Goal: Transaction & Acquisition: Purchase product/service

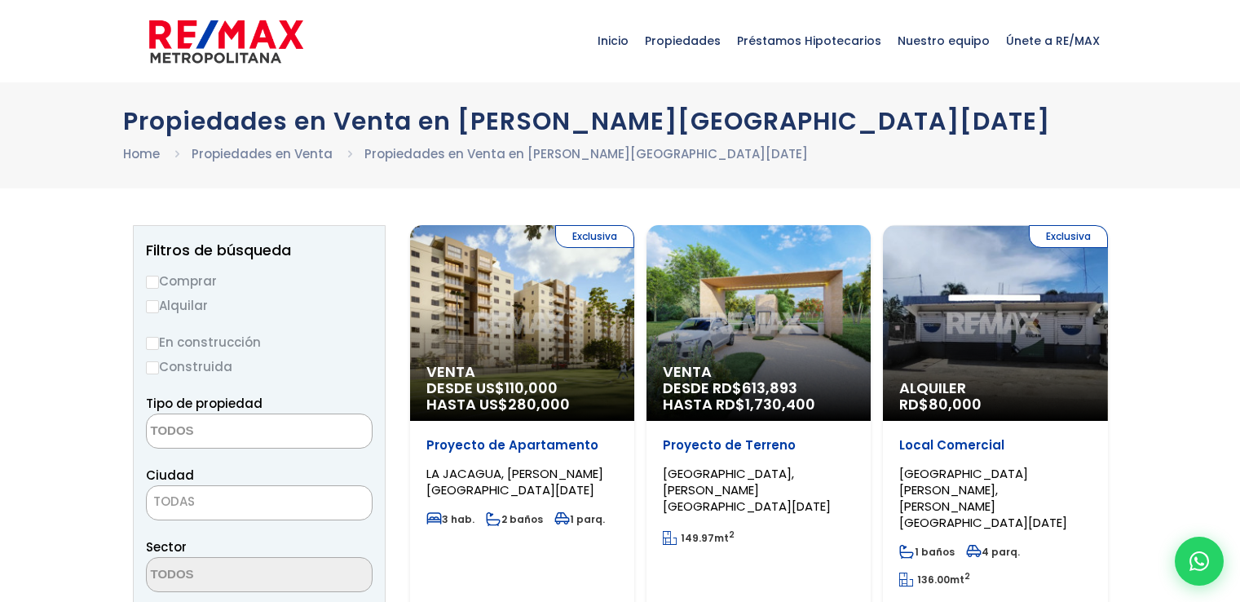
select select
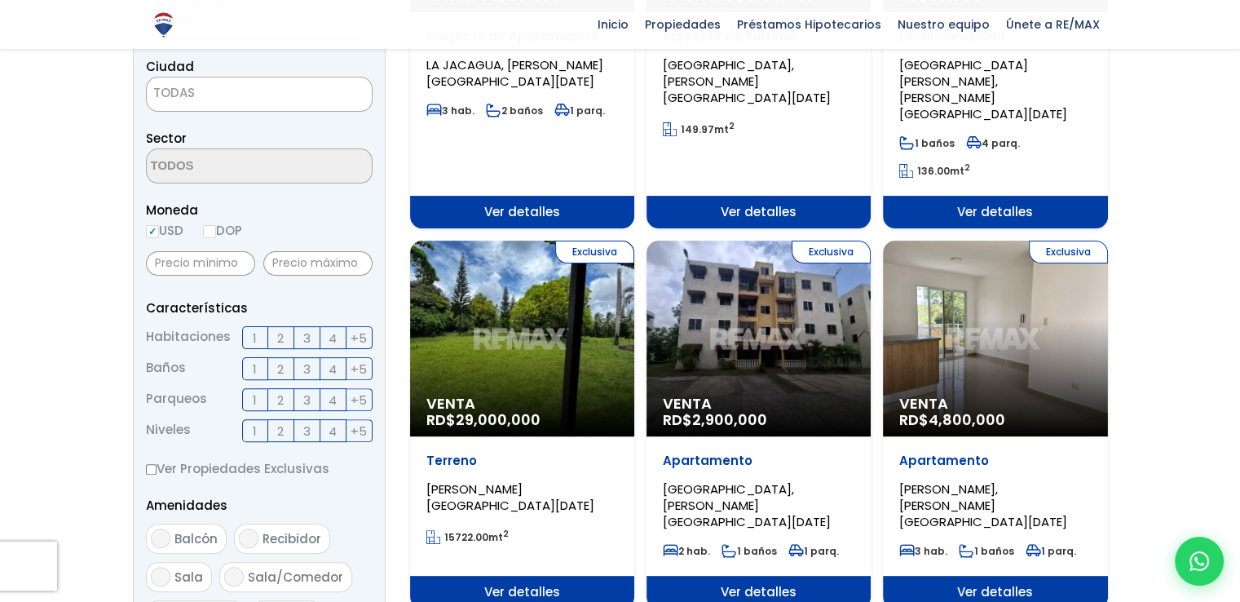
scroll to position [163, 0]
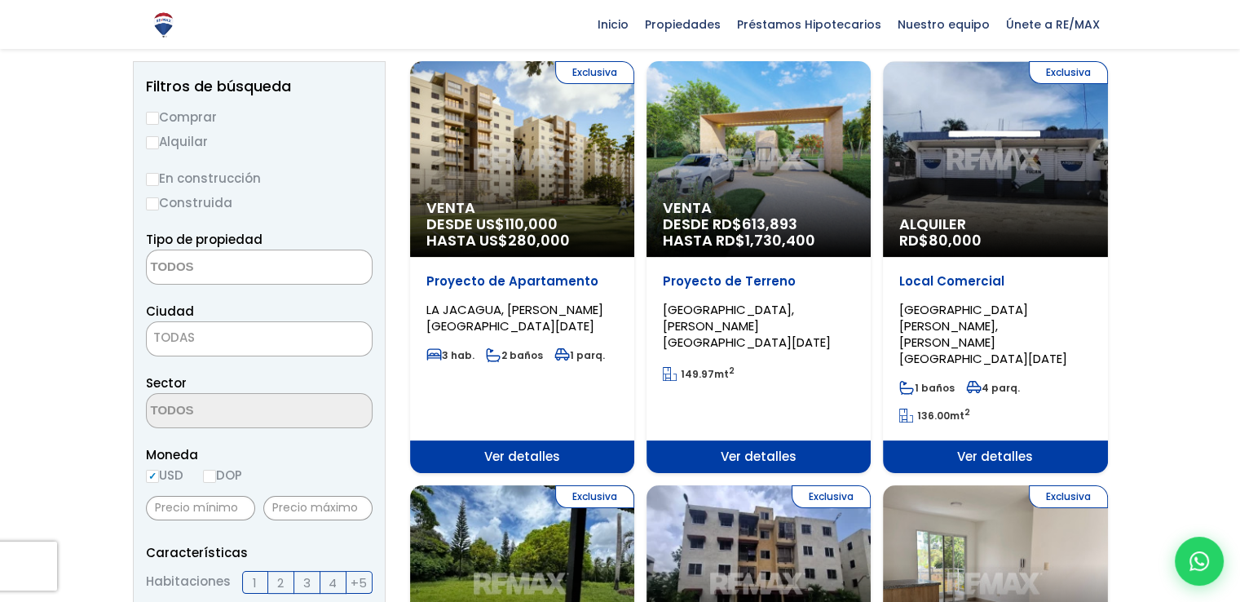
click at [543, 317] on span "LA JACAGUA, [PERSON_NAME][GEOGRAPHIC_DATA][DATE]" at bounding box center [514, 317] width 177 height 33
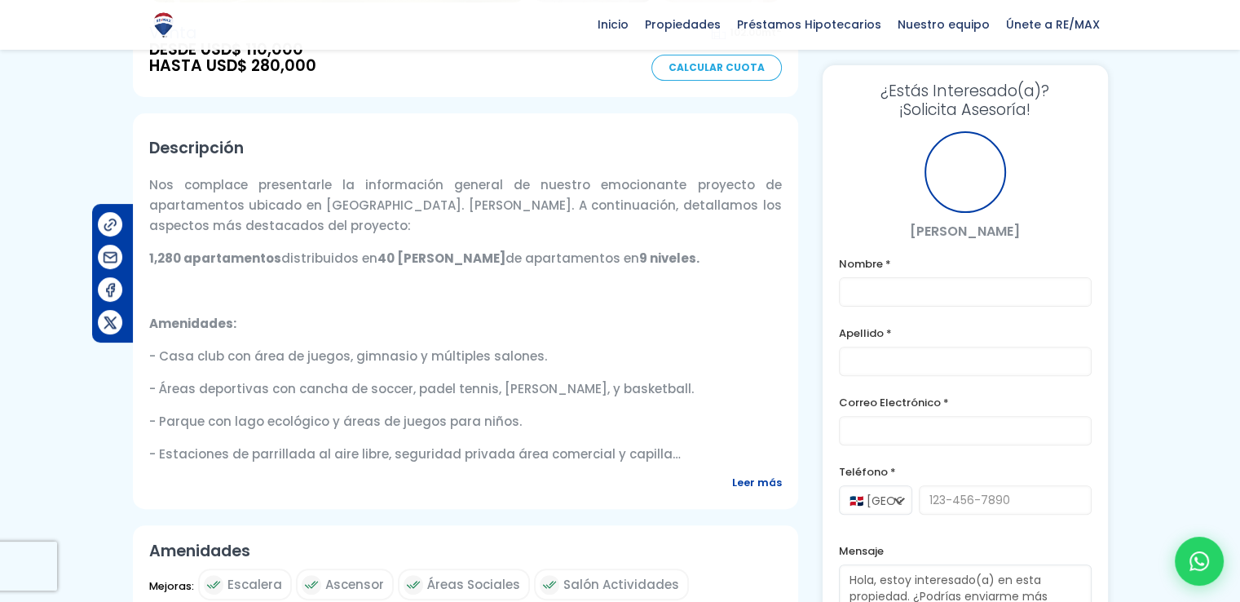
scroll to position [571, 0]
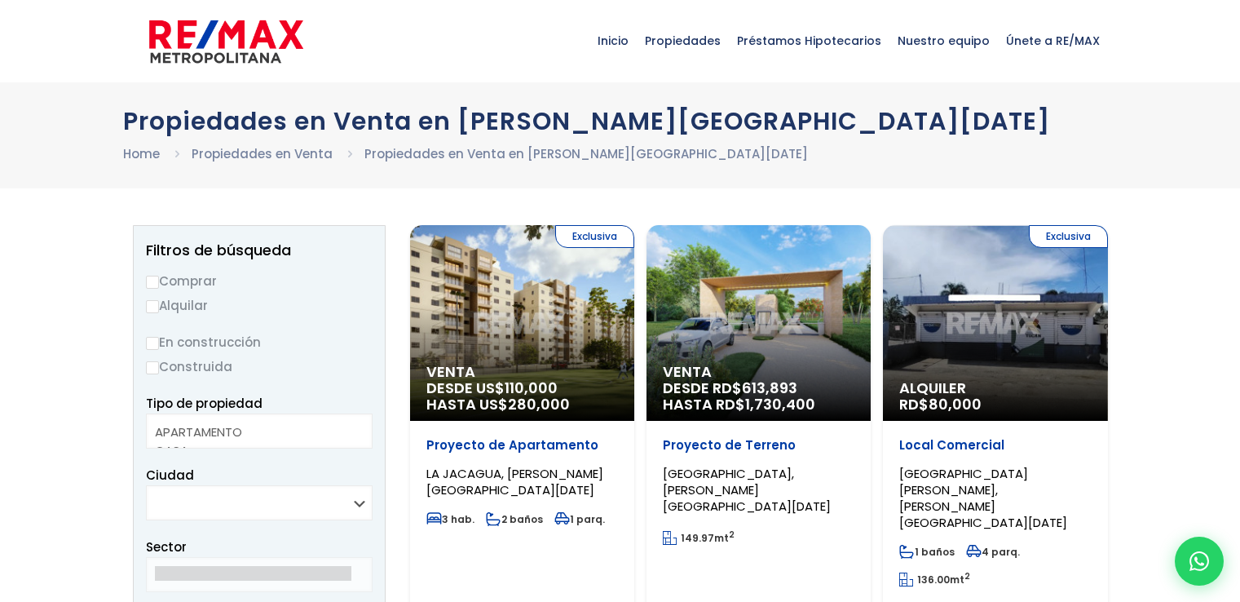
select select
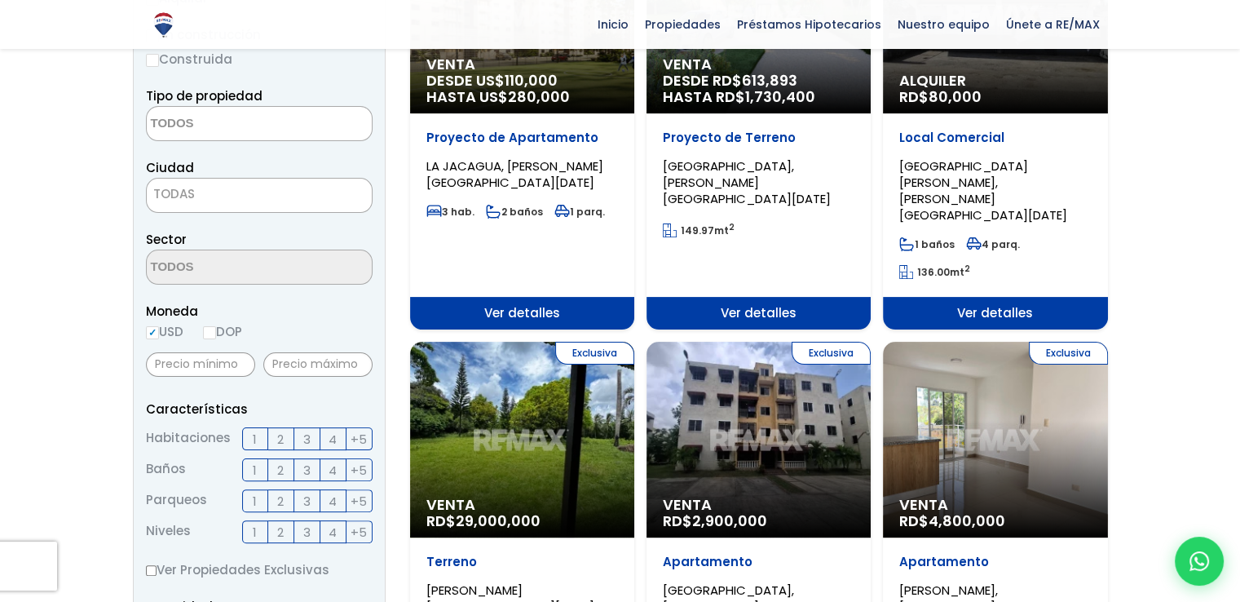
scroll to position [571, 0]
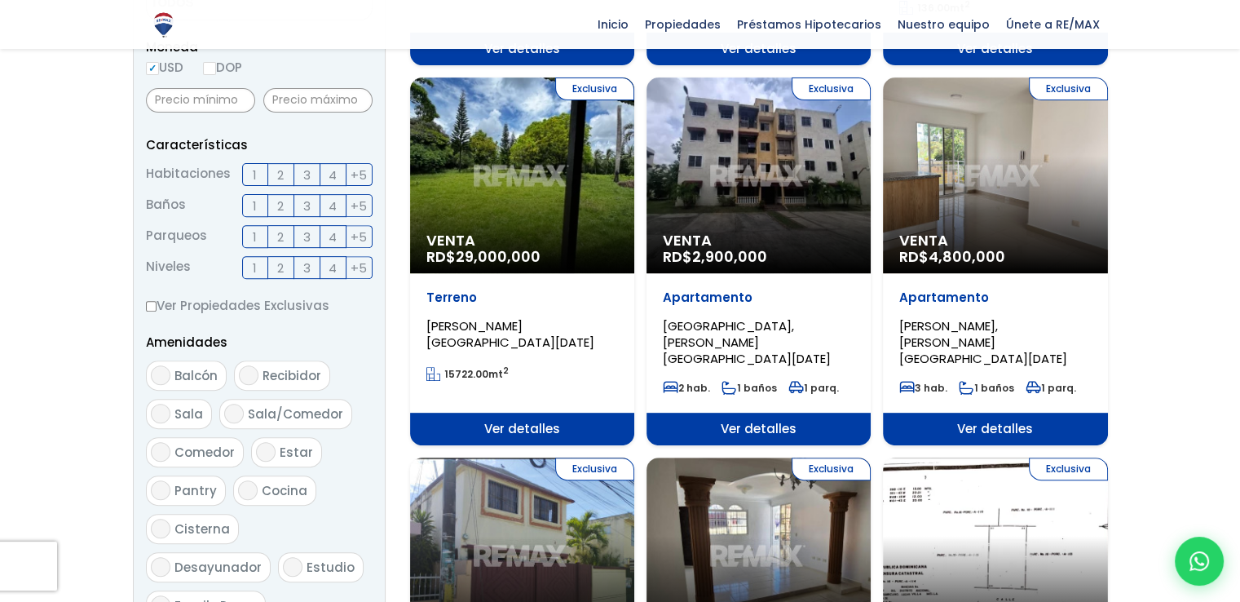
click at [545, 317] on span "[PERSON_NAME][GEOGRAPHIC_DATA][DATE]" at bounding box center [510, 333] width 168 height 33
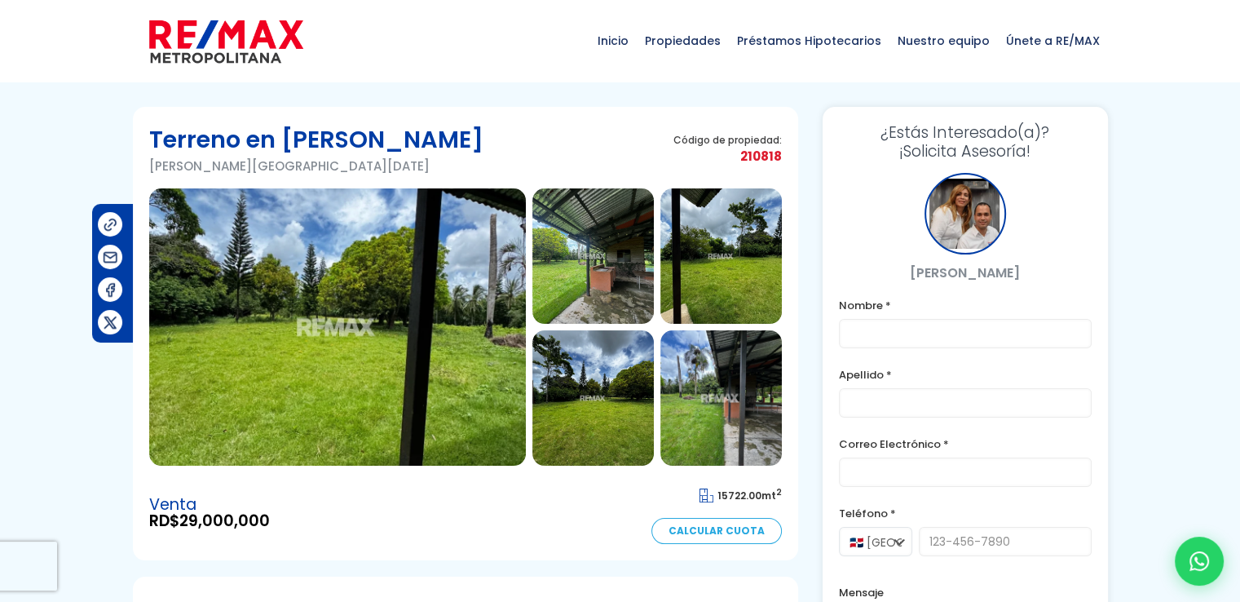
click at [721, 387] on img at bounding box center [720, 397] width 121 height 135
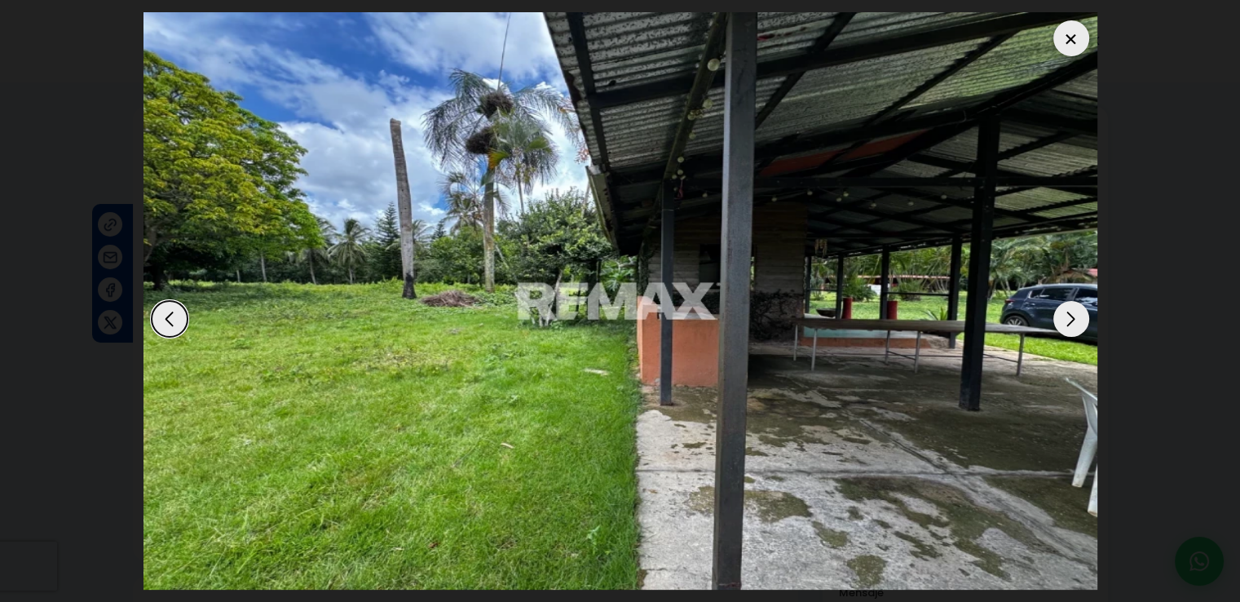
click at [170, 314] on div "Previous slide" at bounding box center [170, 319] width 36 height 36
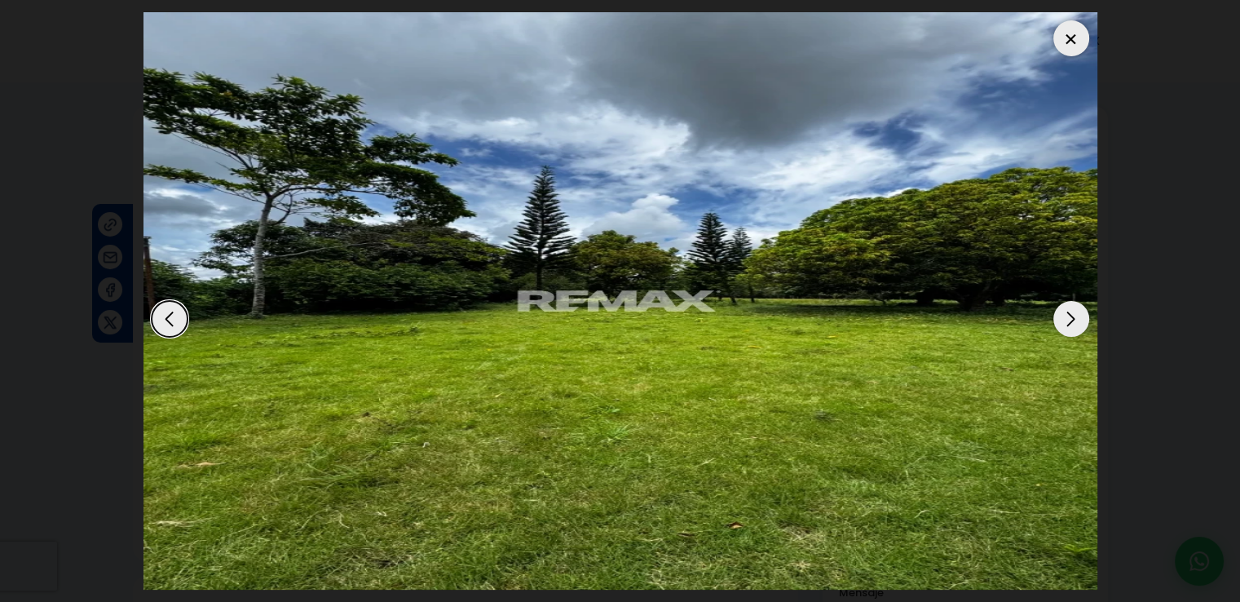
click at [170, 314] on div "Previous slide" at bounding box center [170, 319] width 36 height 36
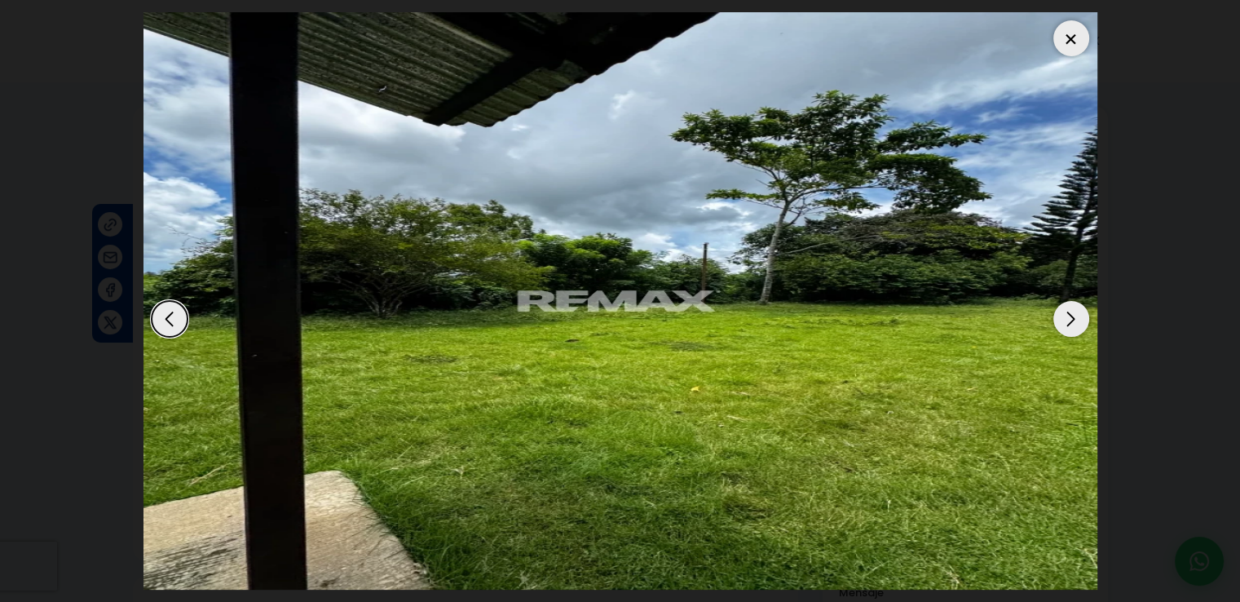
click at [170, 314] on div "Previous slide" at bounding box center [170, 319] width 36 height 36
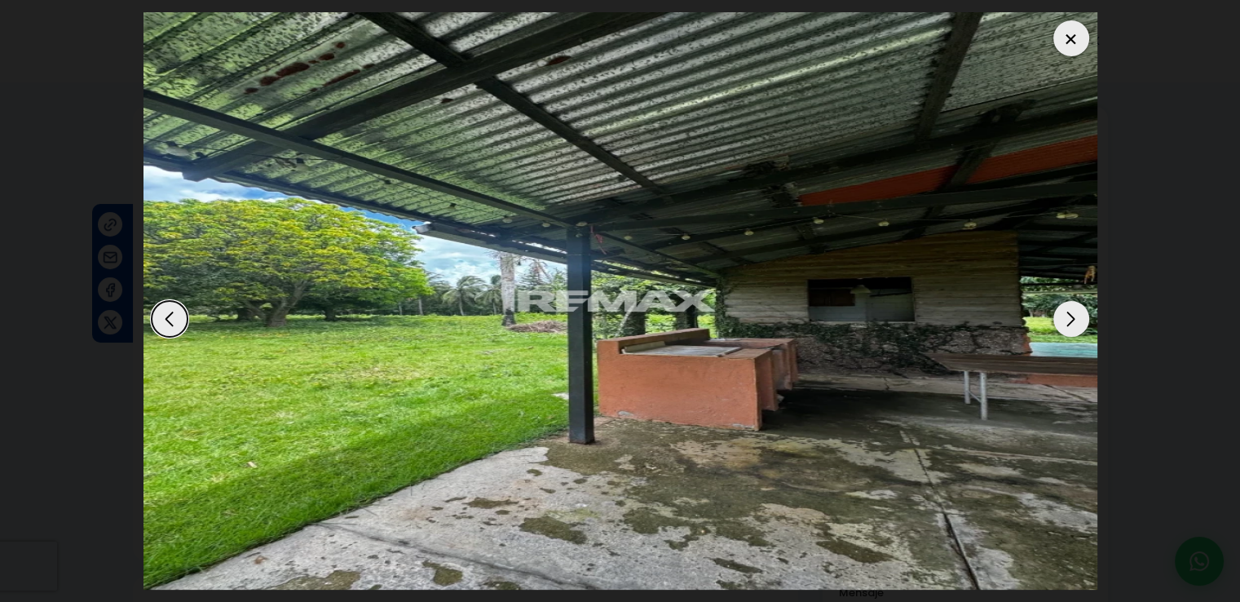
click at [170, 314] on div "Previous slide" at bounding box center [170, 319] width 36 height 36
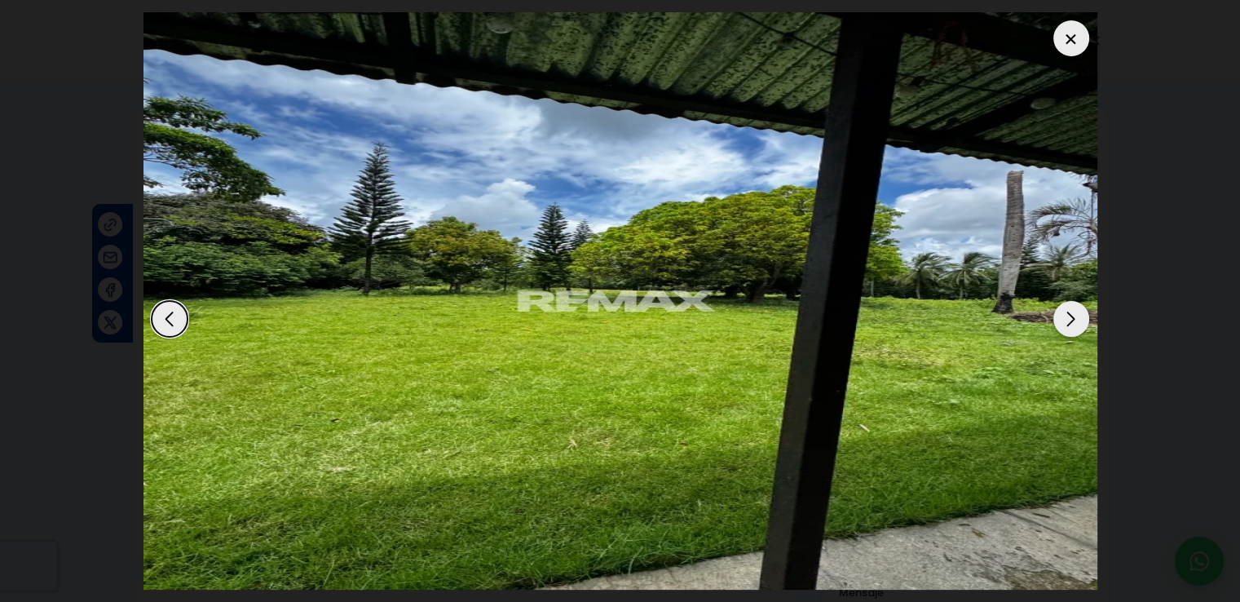
click at [170, 314] on div "Previous slide" at bounding box center [170, 319] width 36 height 36
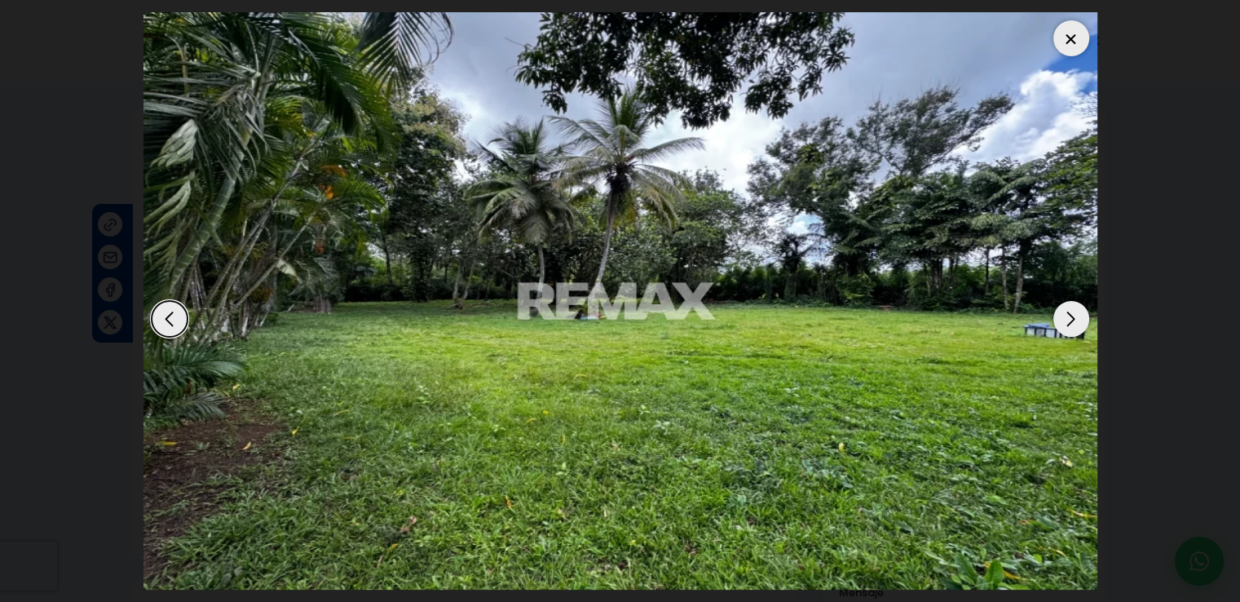
click at [1071, 45] on div at bounding box center [1071, 38] width 36 height 36
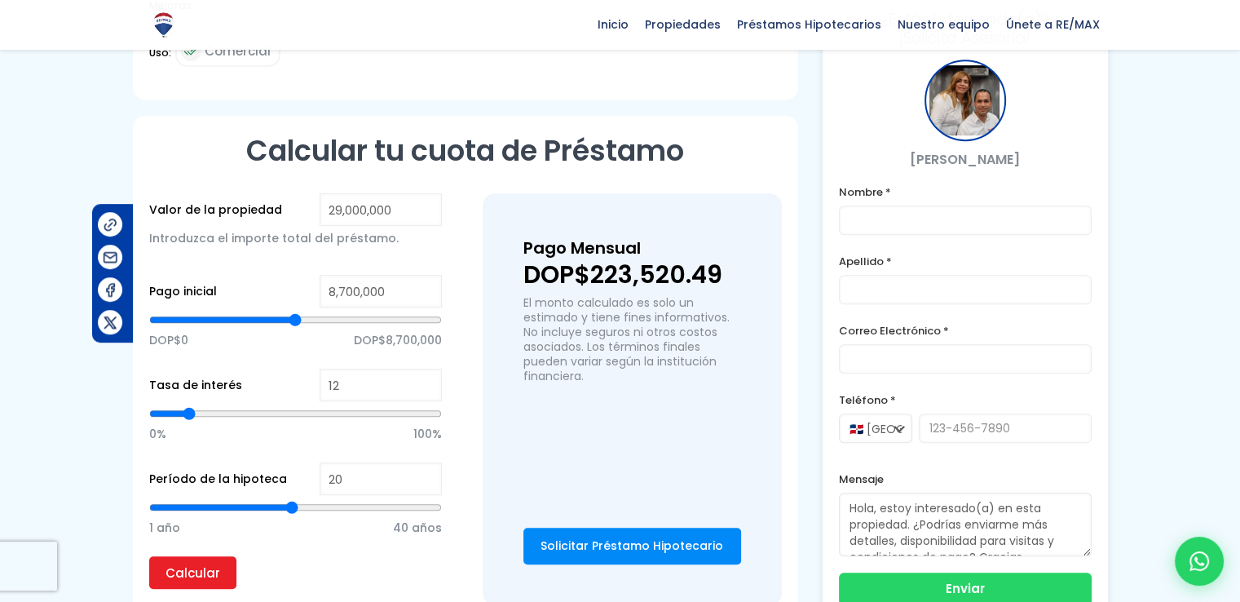
scroll to position [815, 0]
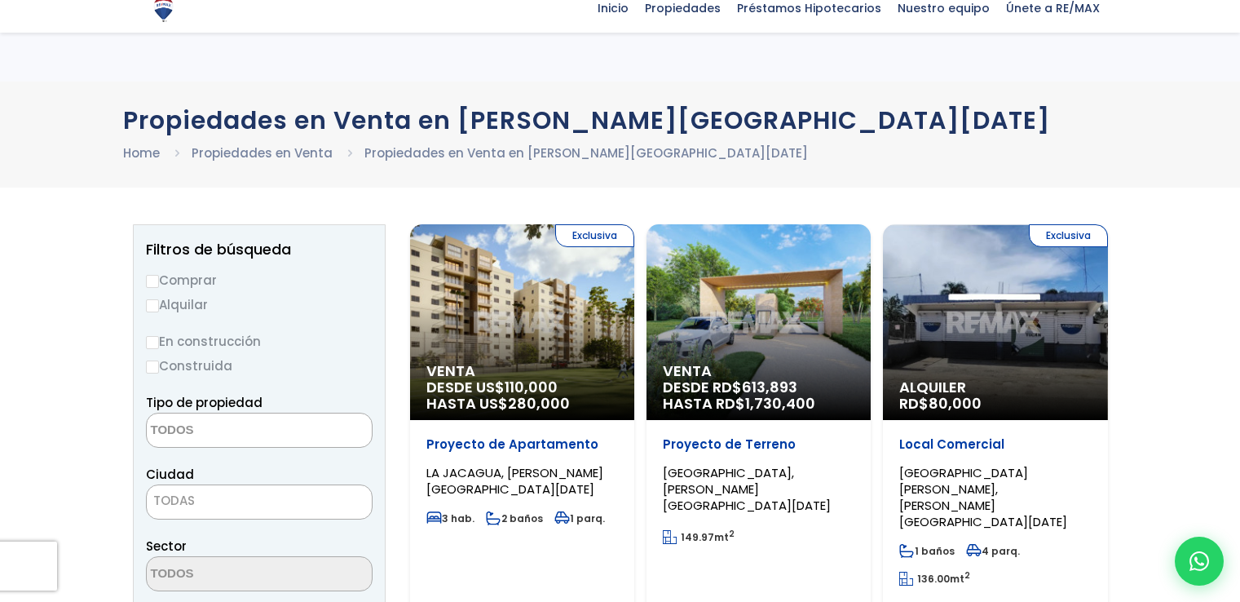
select select
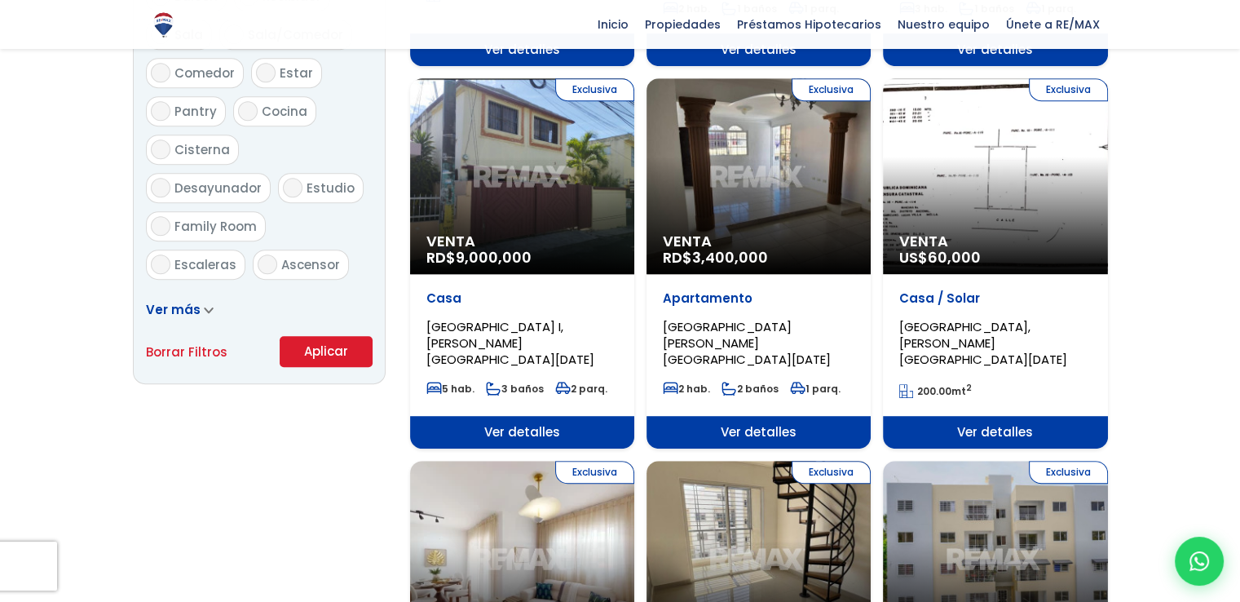
scroll to position [978, 0]
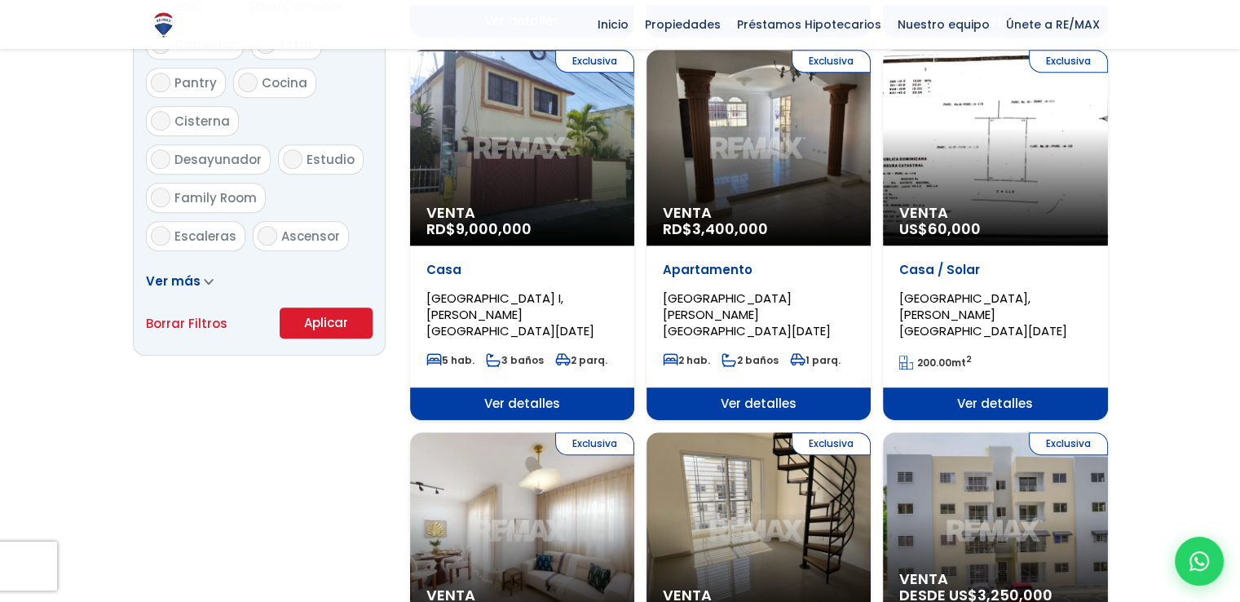
drag, startPoint x: 1122, startPoint y: 350, endPoint x: 1181, endPoint y: 278, distance: 93.2
click at [1183, 277] on div at bounding box center [620, 480] width 1240 height 2492
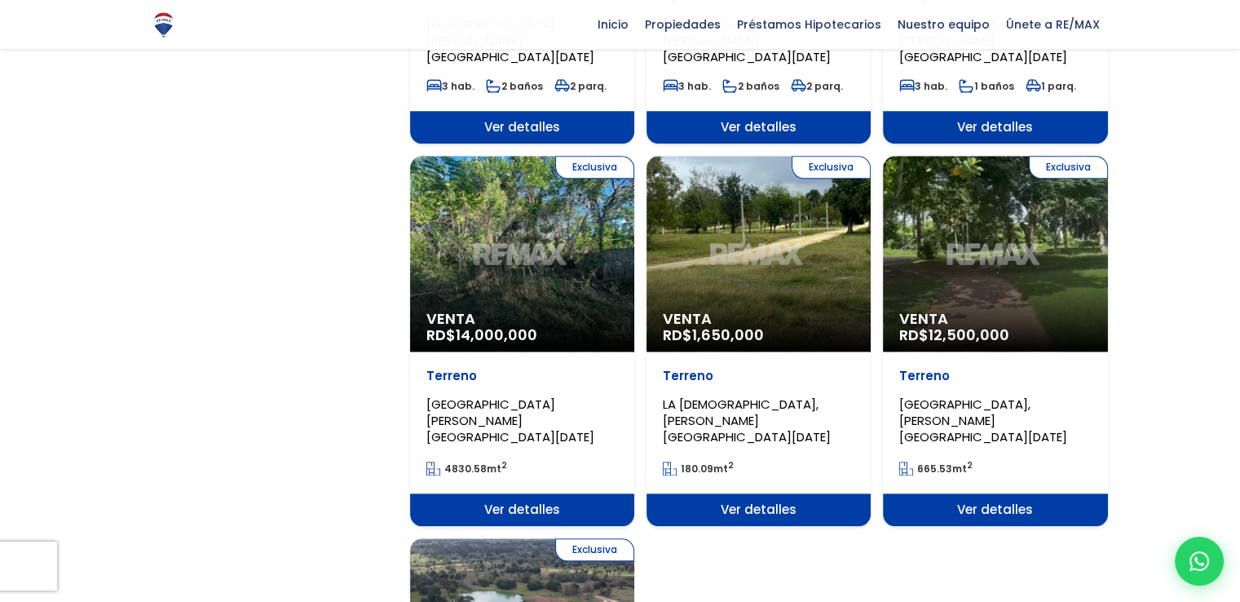
scroll to position [1631, 0]
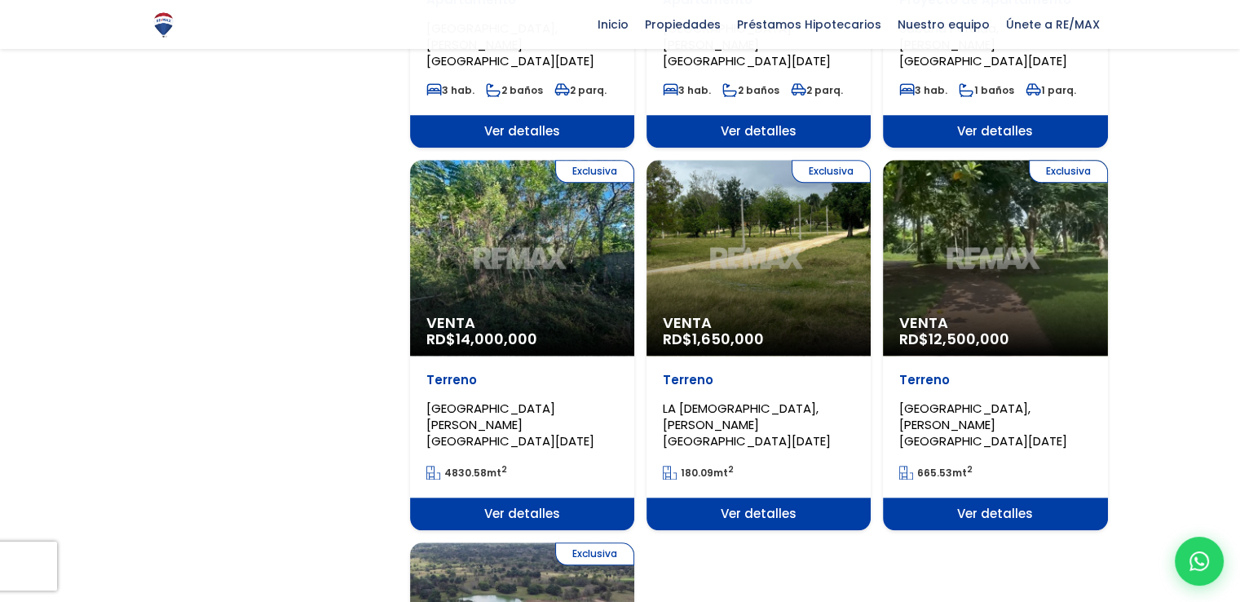
click at [1014, 372] on p "Terreno" at bounding box center [995, 380] width 192 height 16
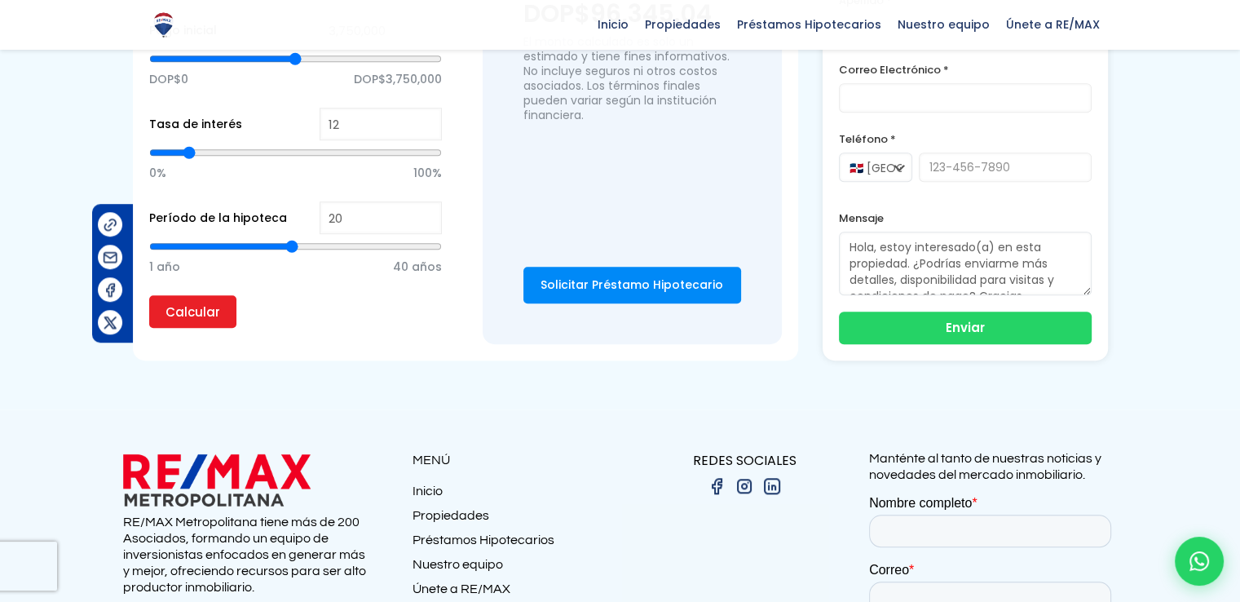
scroll to position [894, 0]
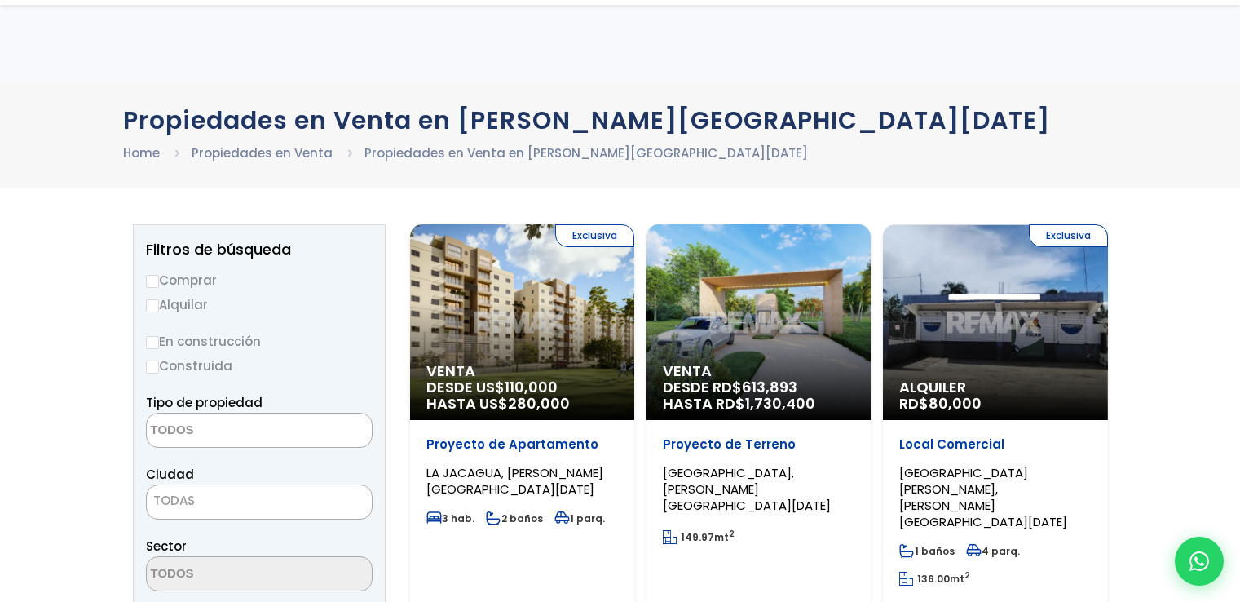
select select
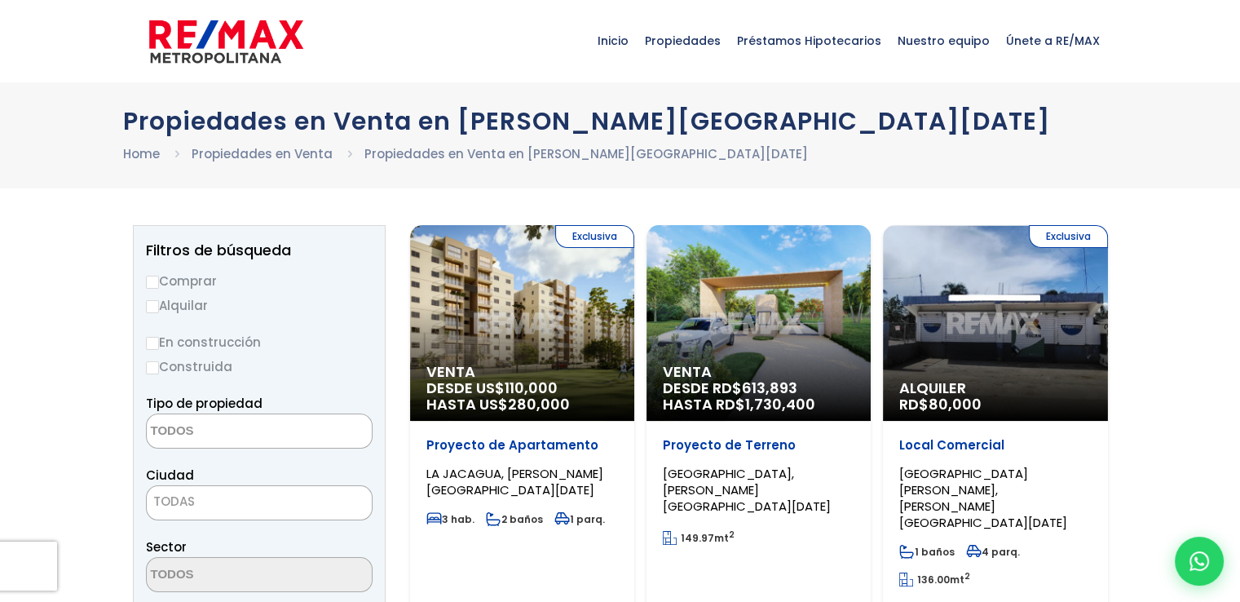
click at [176, 301] on label "Alquilar" at bounding box center [259, 305] width 227 height 20
click at [159, 301] on input "Alquilar" at bounding box center [152, 306] width 13 height 13
radio input "true"
click at [186, 278] on label "Comprar" at bounding box center [259, 281] width 227 height 20
click at [159, 278] on input "Comprar" at bounding box center [152, 282] width 13 height 13
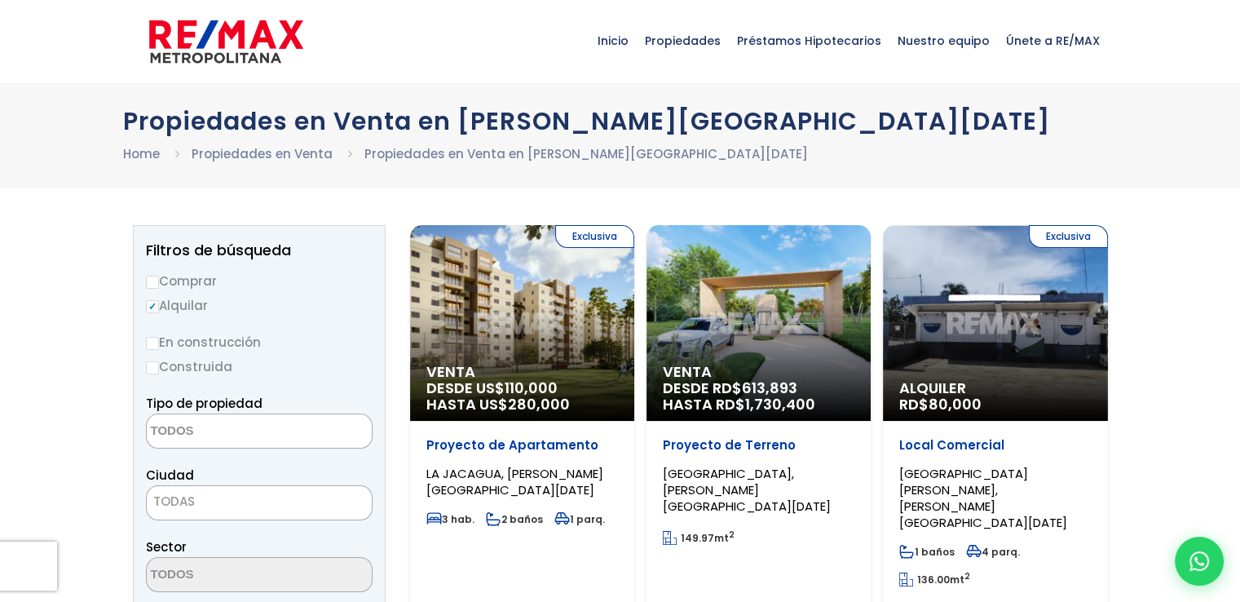
radio input "true"
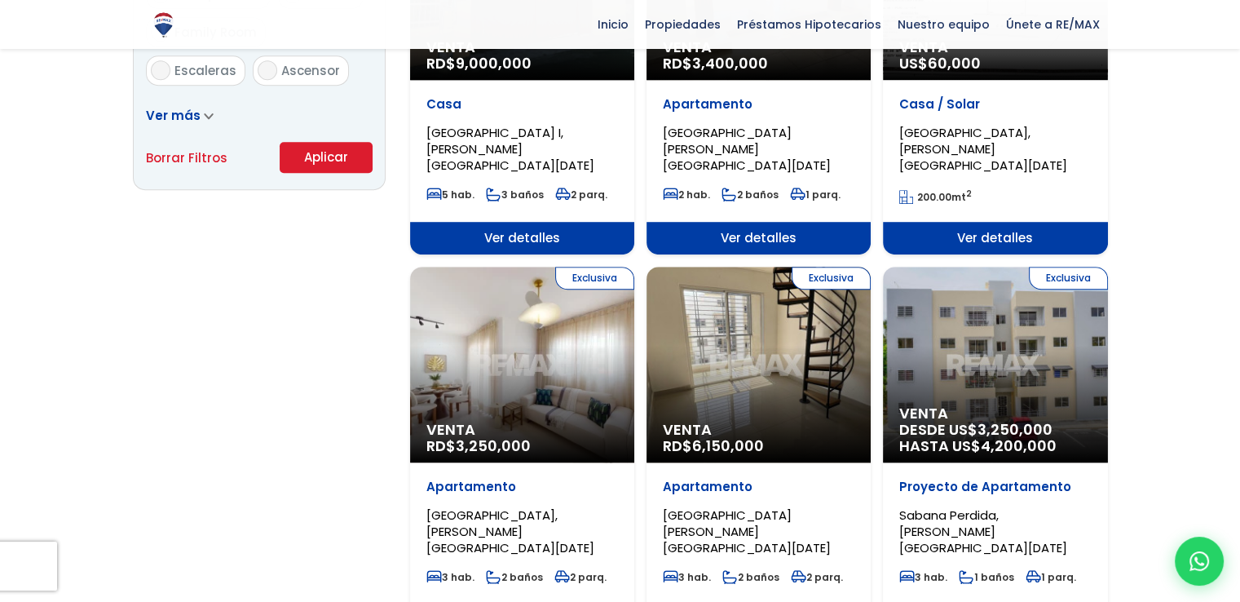
scroll to position [1141, 0]
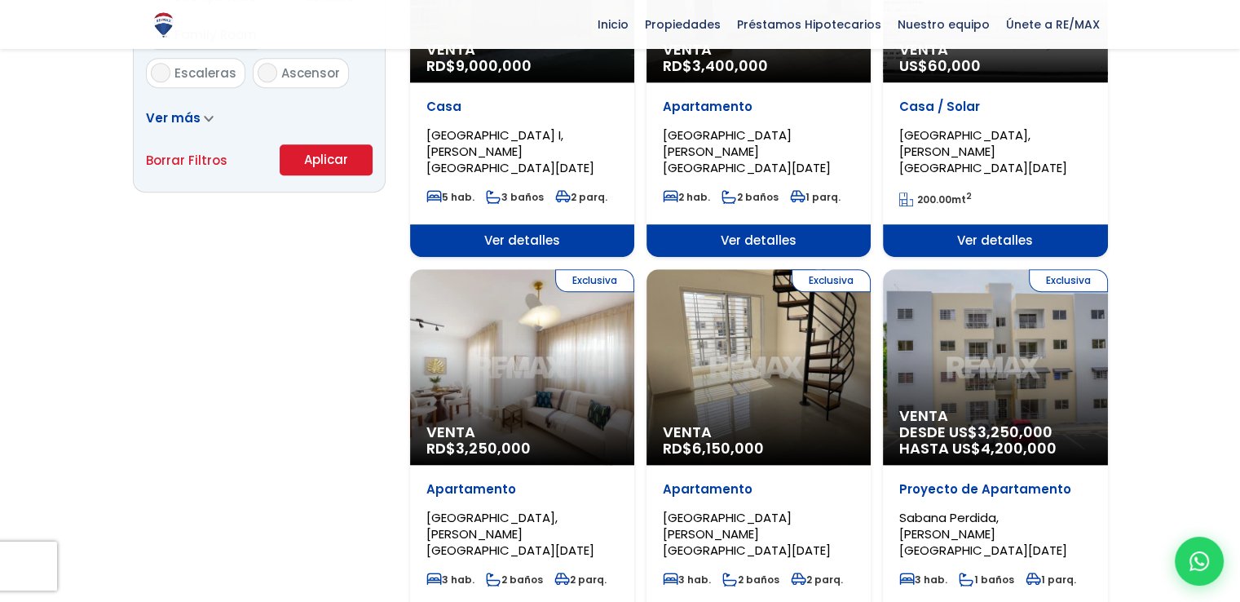
click at [346, 158] on button "Aplicar" at bounding box center [326, 159] width 93 height 31
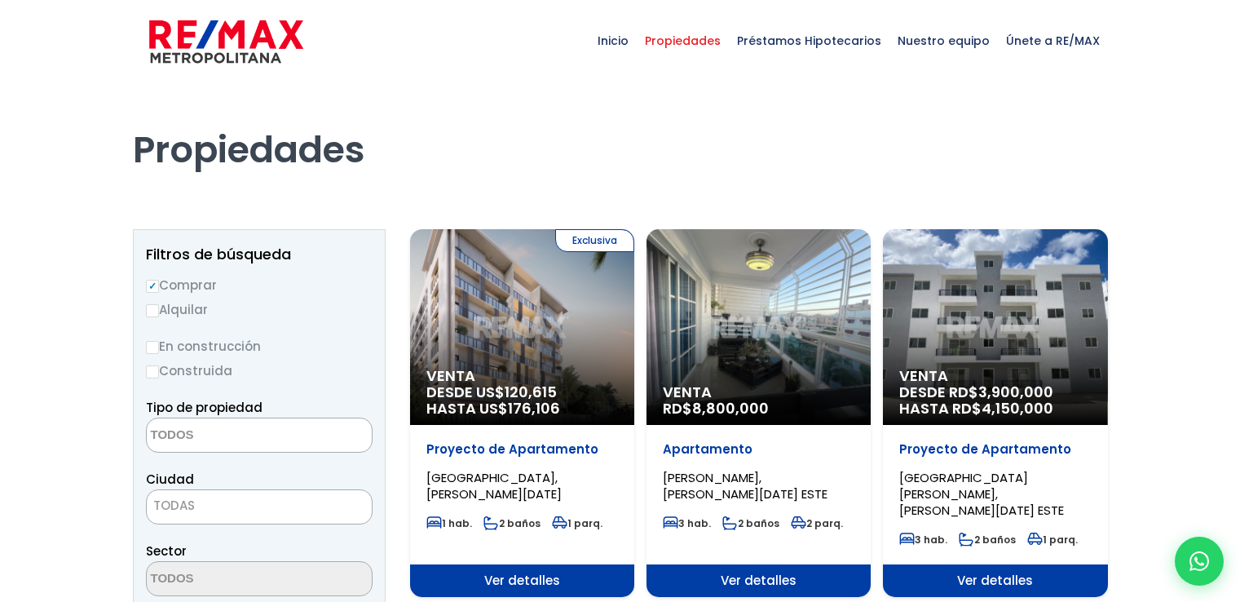
select select
click at [336, 154] on h1 "Propiedades" at bounding box center [620, 127] width 975 height 90
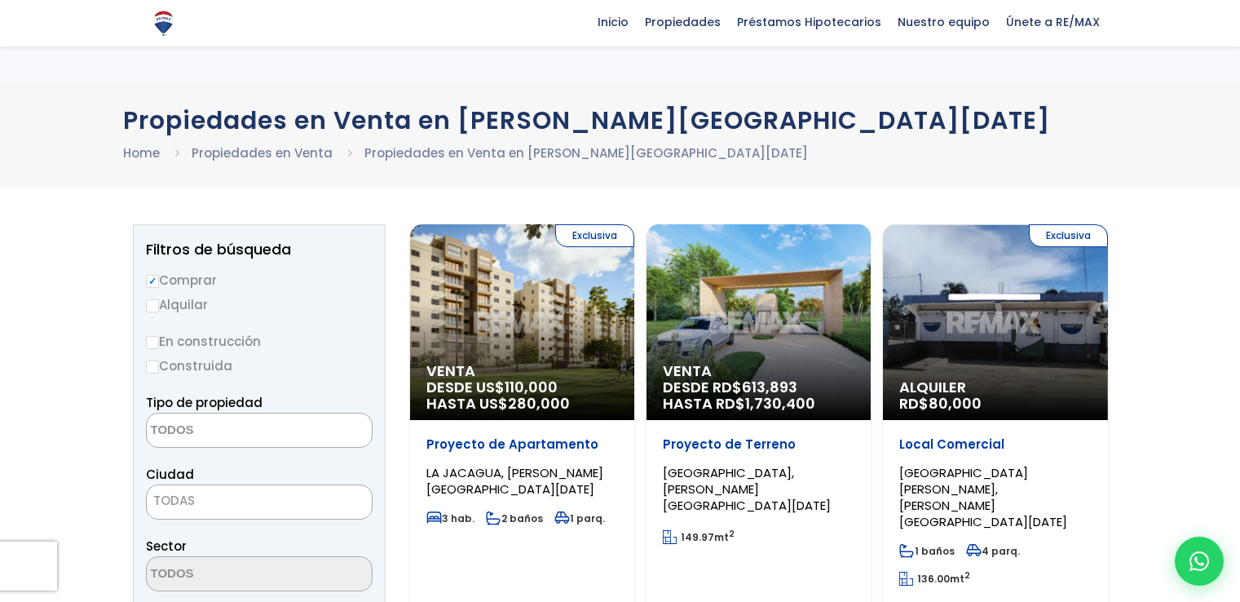
select select
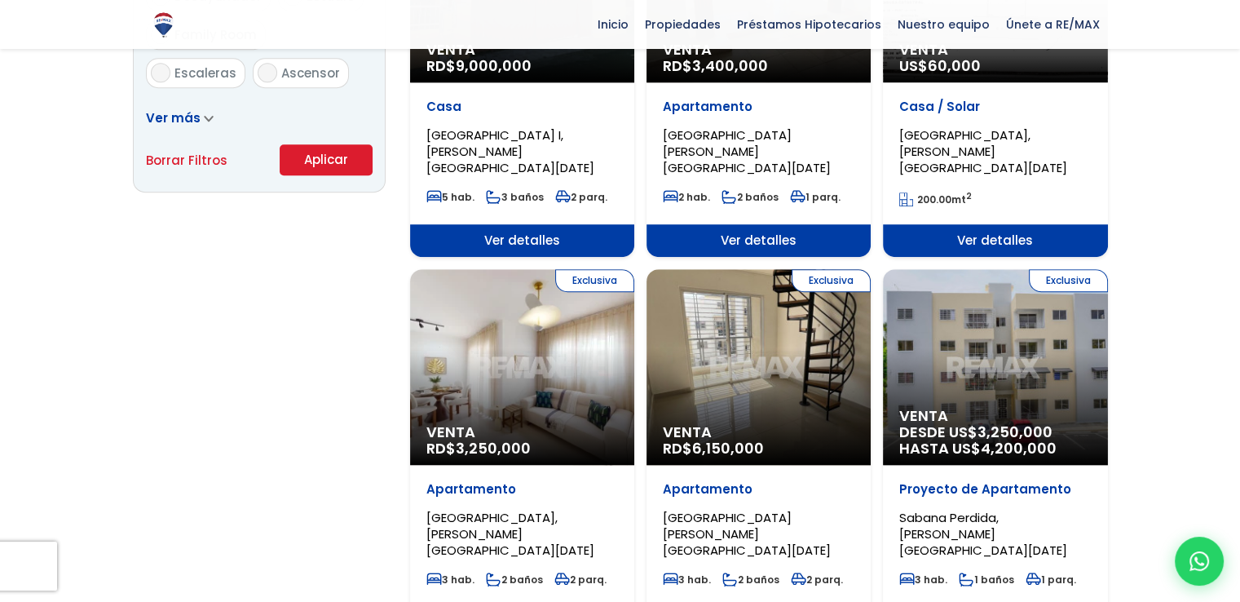
scroll to position [1141, 0]
